Goal: Information Seeking & Learning: Find specific fact

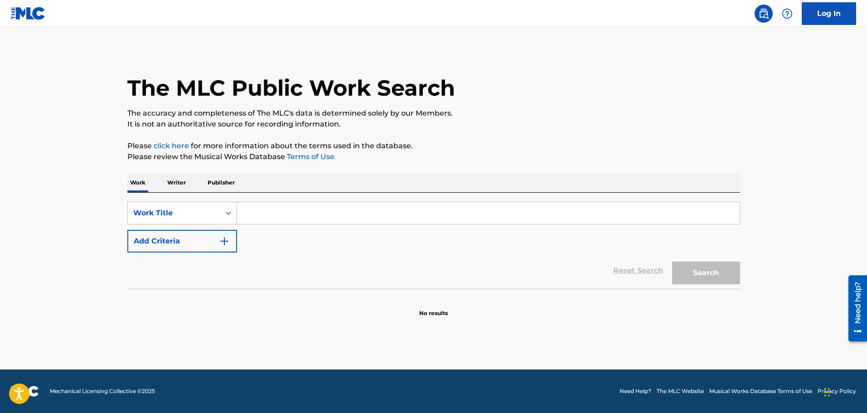
click at [281, 210] on input "Search Form" at bounding box center [488, 213] width 503 height 22
click at [254, 217] on input "Search Form" at bounding box center [488, 213] width 503 height 22
type input "perfect love"
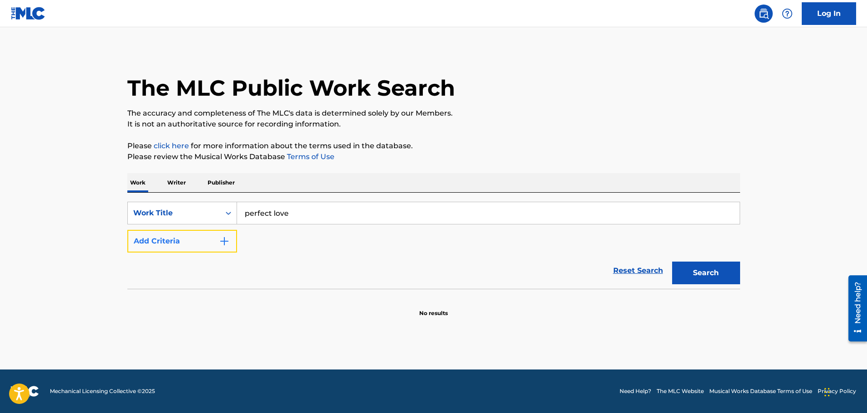
click at [204, 244] on button "Add Criteria" at bounding box center [182, 241] width 110 height 23
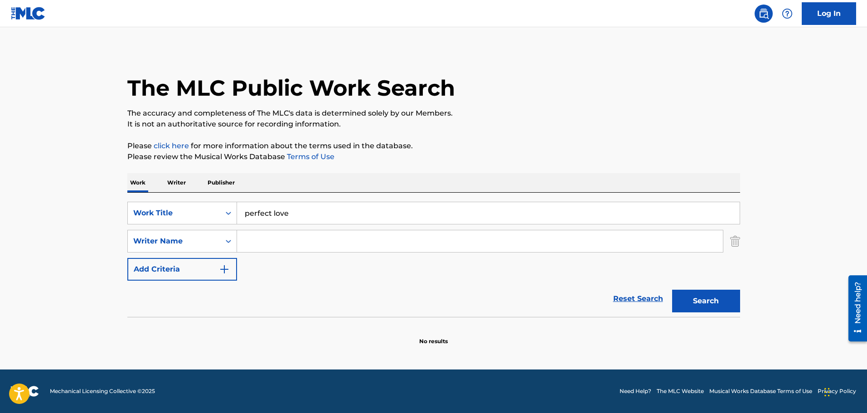
click at [316, 236] on input "Search Form" at bounding box center [480, 241] width 486 height 22
type input "[PERSON_NAME]"
click at [701, 295] on button "Search" at bounding box center [706, 301] width 68 height 23
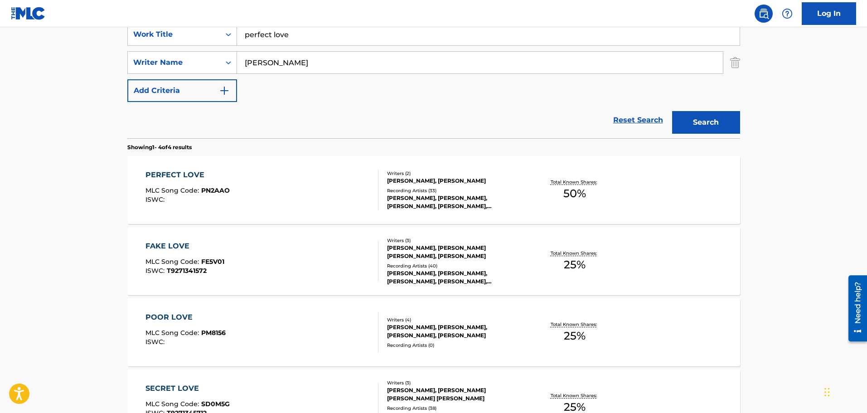
scroll to position [181, 0]
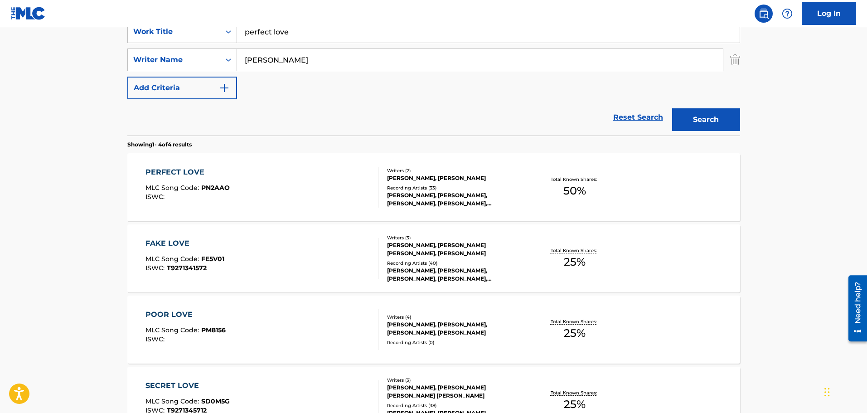
click at [294, 184] on div "PERFECT LOVE MLC Song Code : PN2AAO ISWC :" at bounding box center [262, 187] width 233 height 41
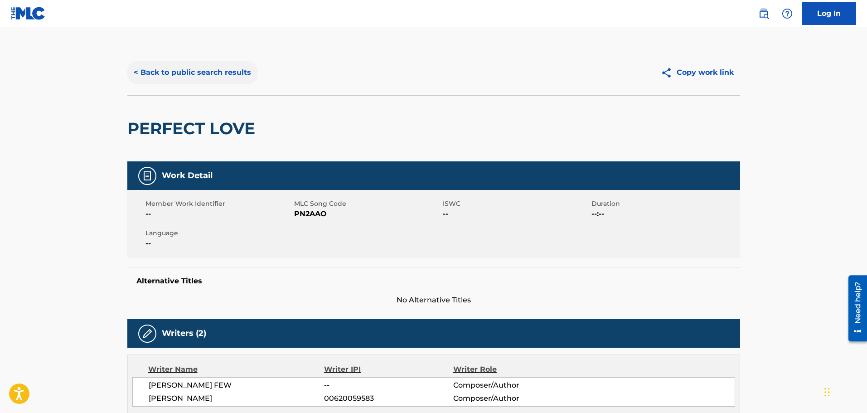
click at [142, 65] on button "< Back to public search results" at bounding box center [192, 72] width 130 height 23
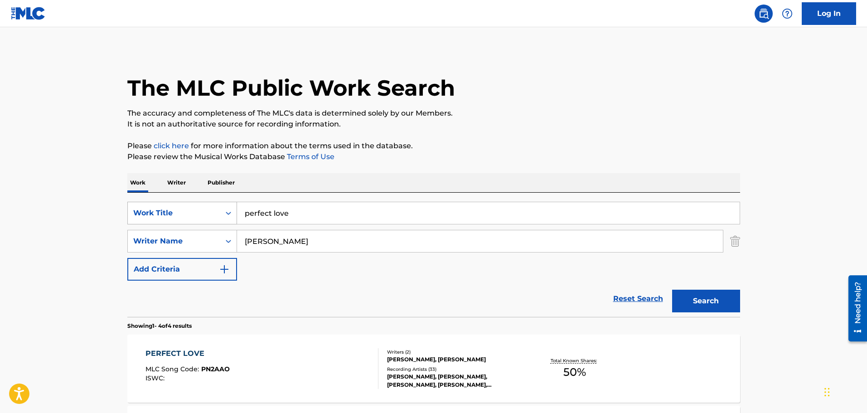
drag, startPoint x: 290, startPoint y: 214, endPoint x: 145, endPoint y: 207, distance: 144.8
click at [161, 213] on div "SearchWithCriteriade3a07bd-f8a6-40dc-8ba6-cc1d0155bb4f Work Title perfect love" at bounding box center [433, 213] width 613 height 23
type input "suicide"
click at [706, 292] on button "Search" at bounding box center [706, 301] width 68 height 23
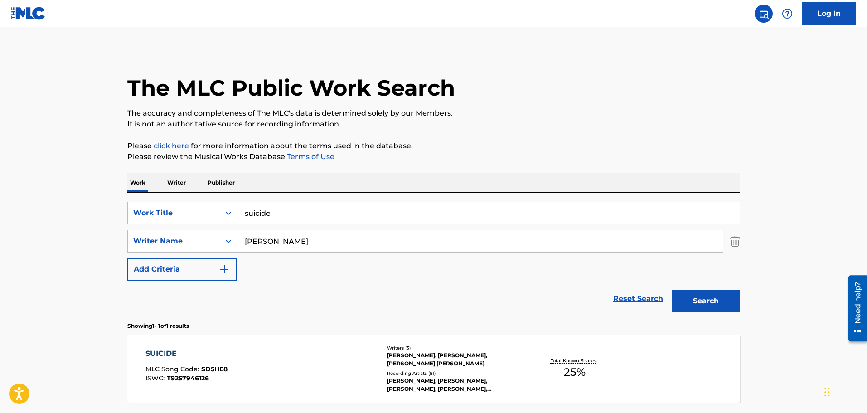
click at [281, 355] on div "SUICIDE MLC Song Code : SD5HE8 ISWC : T9257946126" at bounding box center [262, 368] width 233 height 41
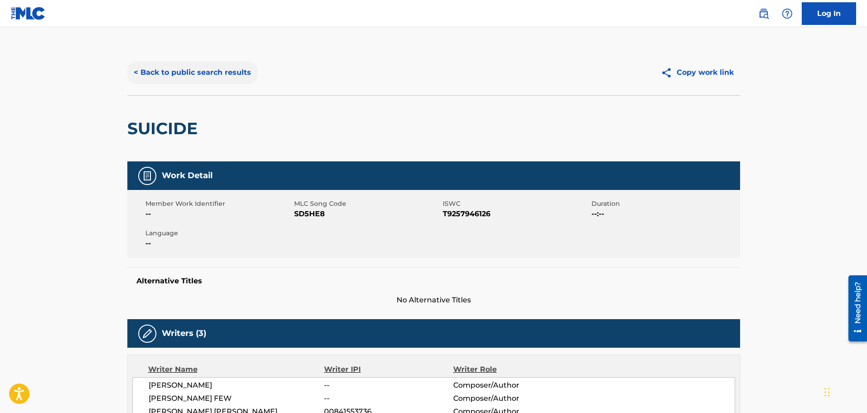
click at [166, 77] on button "< Back to public search results" at bounding box center [192, 72] width 130 height 23
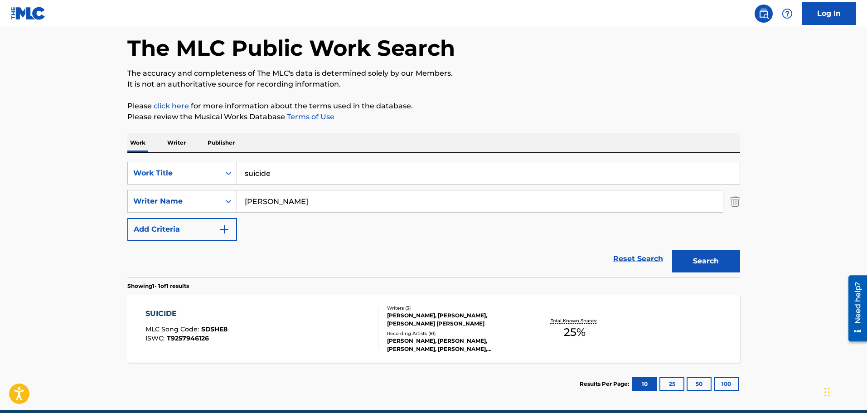
scroll to position [80, 0]
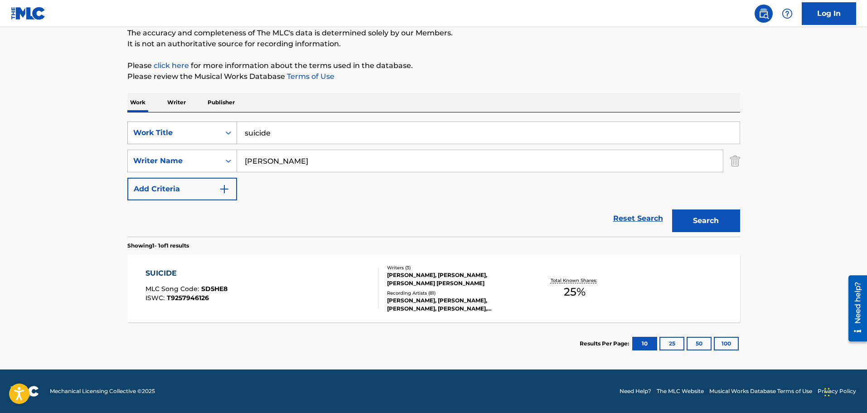
drag, startPoint x: 302, startPoint y: 135, endPoint x: 206, endPoint y: 133, distance: 95.2
click at [211, 134] on div "SearchWithCriteriade3a07bd-f8a6-40dc-8ba6-cc1d0155bb4f Work Title suicide" at bounding box center [433, 133] width 613 height 23
type input "do better"
click at [672, 209] on button "Search" at bounding box center [706, 220] width 68 height 23
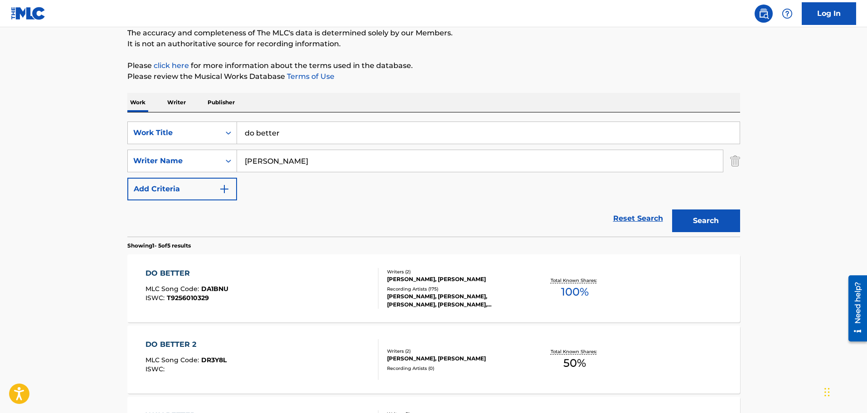
click at [274, 297] on div "DO BETTER MLC Song Code : DA1BNU ISWC : T9256010329" at bounding box center [262, 288] width 233 height 41
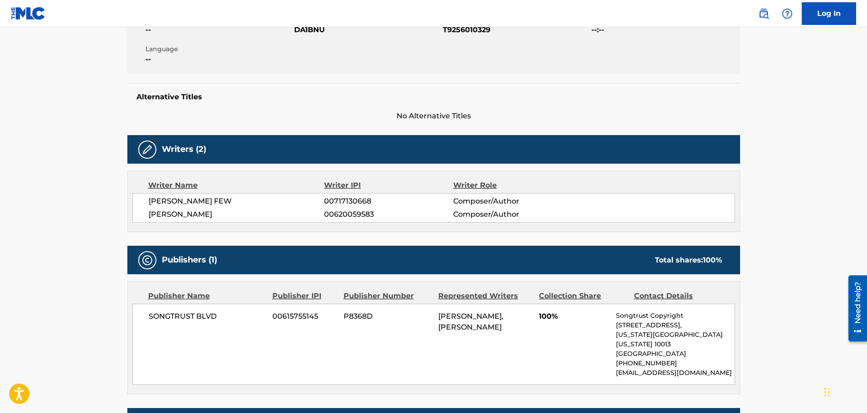
scroll to position [181, 0]
